Goal: Check status: Check status

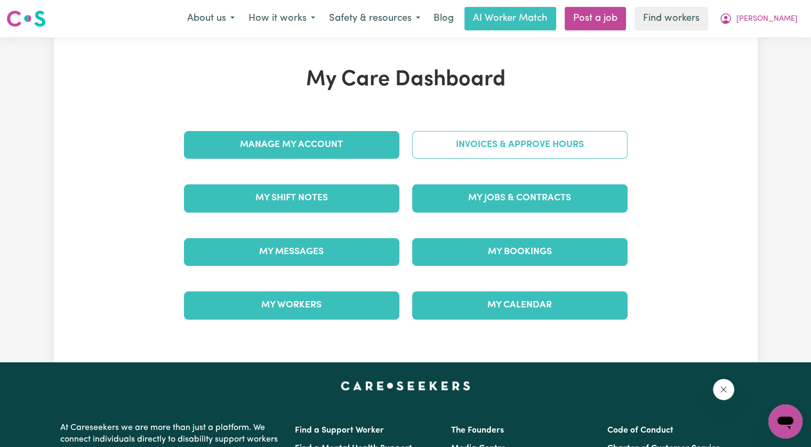
click at [438, 157] on link "Invoices & Approve Hours" at bounding box center [519, 145] width 215 height 28
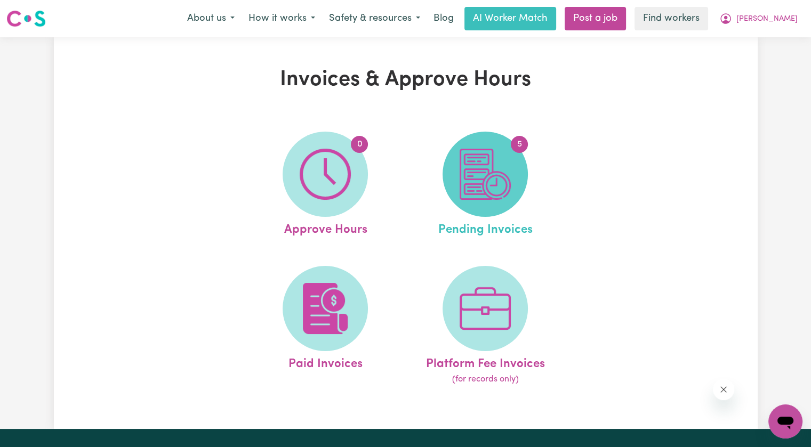
click at [472, 192] on img at bounding box center [484, 174] width 51 height 51
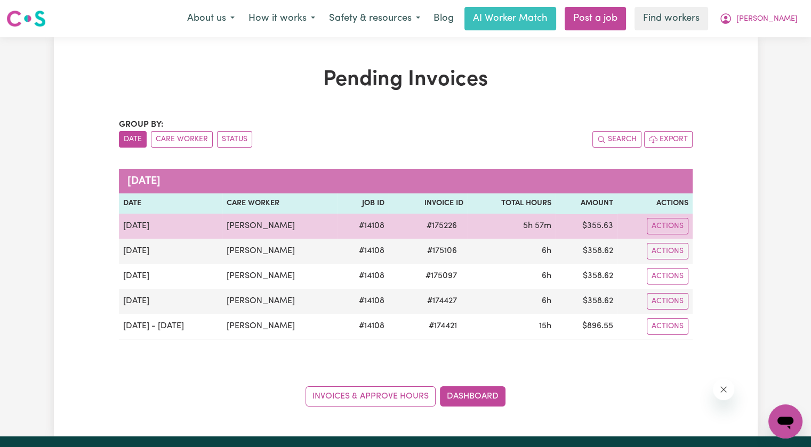
click at [428, 224] on span "# 175226" at bounding box center [441, 226] width 43 height 13
copy span "175226"
